Goal: Task Accomplishment & Management: Manage account settings

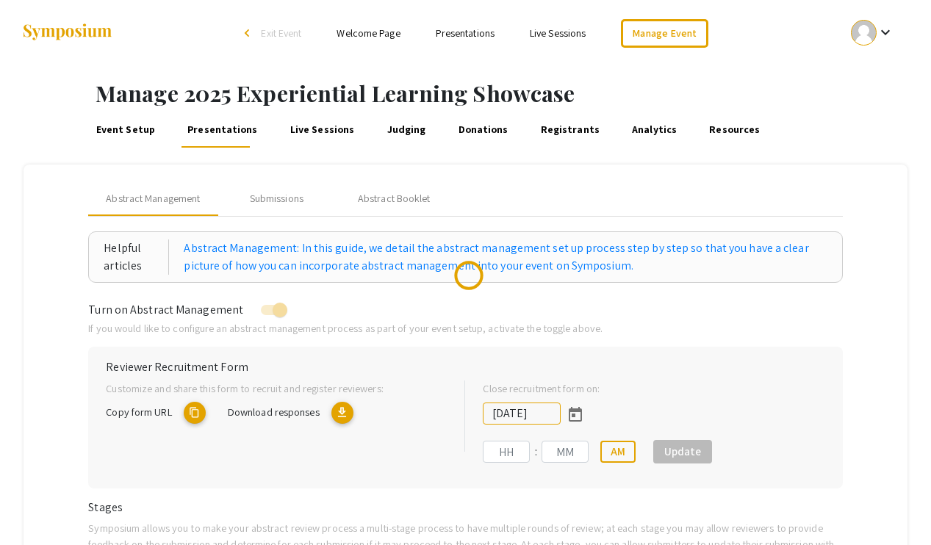
type input "[DATE]"
type input "11"
type input "59"
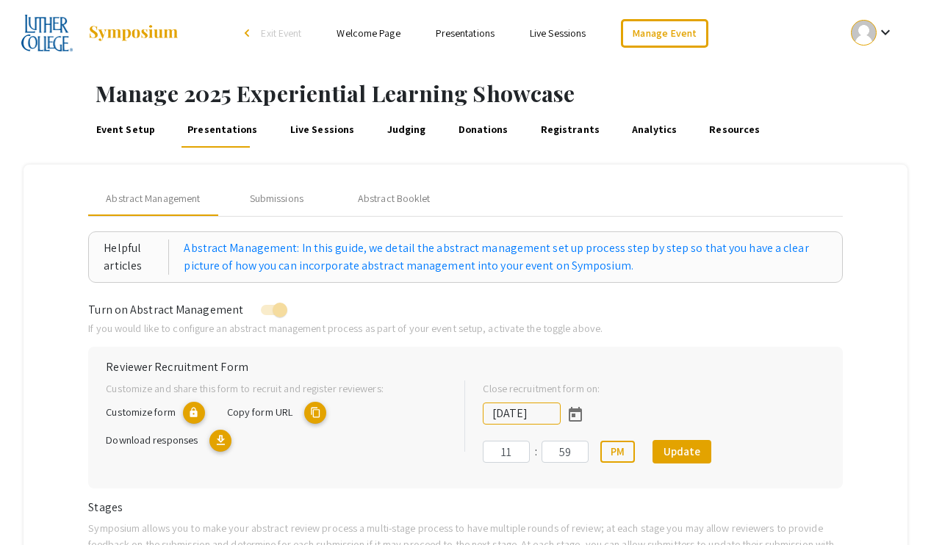
type input "[DATE]"
type input "11"
type input "59"
click at [275, 196] on div "Submissions" at bounding box center [277, 198] width 54 height 15
